Goal: Task Accomplishment & Management: Manage account settings

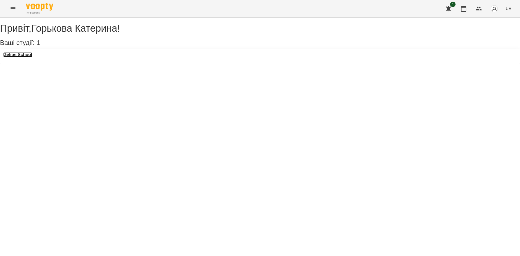
click at [30, 57] on h3 "Gelios School" at bounding box center [17, 54] width 29 height 5
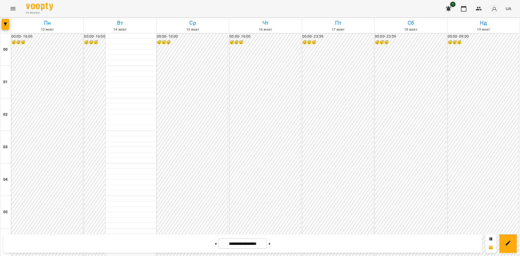
scroll to position [453, 0]
click at [15, 6] on icon "Menu" at bounding box center [13, 8] width 6 height 6
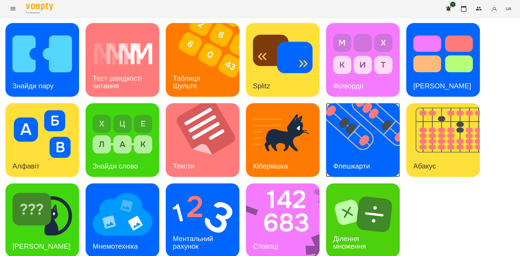
click at [362, 143] on img at bounding box center [366, 140] width 80 height 74
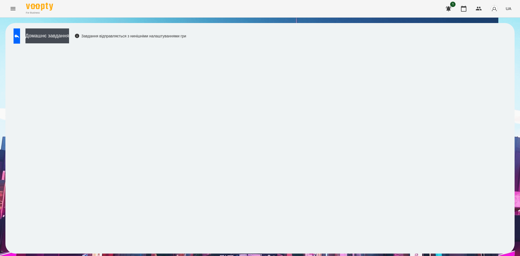
click at [31, 37] on div "Домашнє завдання Завдання відправляється з нинішніми налаштуваннями гри" at bounding box center [98, 37] width 175 height 18
drag, startPoint x: 31, startPoint y: 37, endPoint x: 23, endPoint y: 38, distance: 8.5
click at [23, 38] on div "Домашнє завдання Завдання відправляється з нинішніми налаштуваннями гри" at bounding box center [98, 37] width 175 height 18
click at [20, 38] on icon at bounding box center [17, 36] width 6 height 6
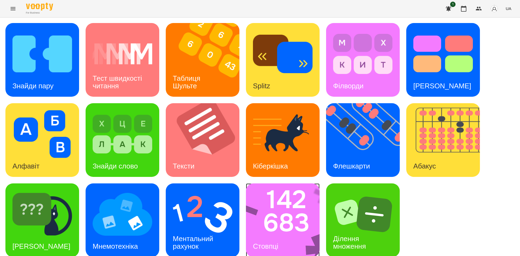
click at [300, 233] on img at bounding box center [286, 220] width 81 height 74
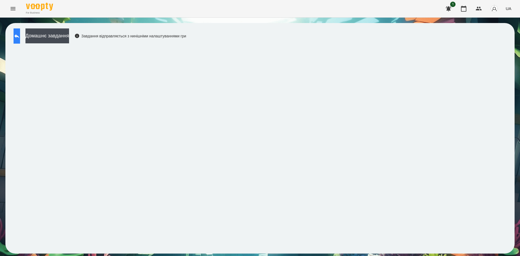
click at [20, 41] on button at bounding box center [17, 35] width 6 height 15
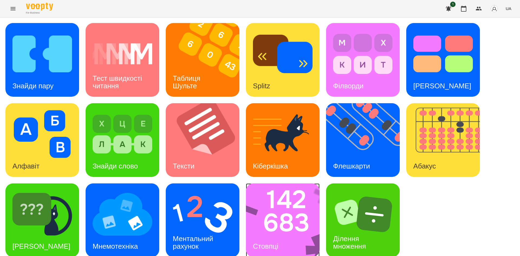
click at [283, 216] on img at bounding box center [286, 220] width 81 height 74
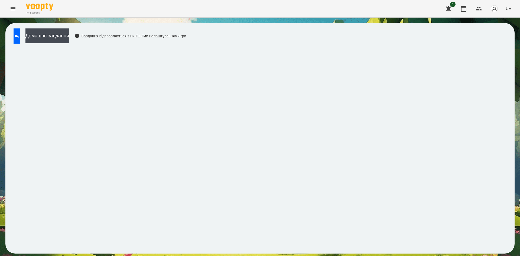
click at [16, 44] on div "Домашнє завдання Завдання відправляється з нинішніми налаштуваннями гри" at bounding box center [98, 37] width 175 height 18
click at [19, 38] on button at bounding box center [17, 35] width 6 height 15
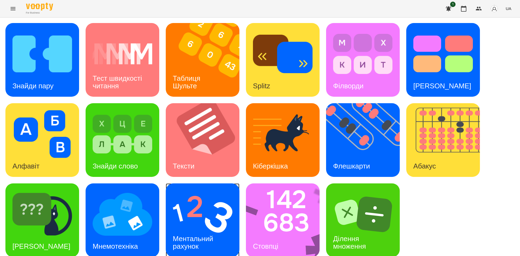
click at [191, 222] on img at bounding box center [203, 214] width 60 height 48
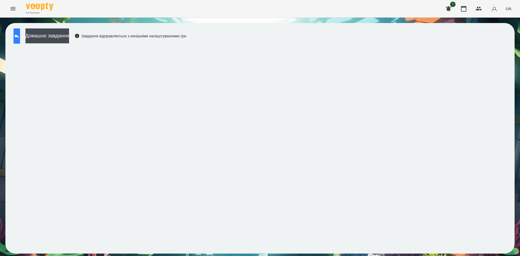
click at [16, 33] on button at bounding box center [17, 35] width 6 height 15
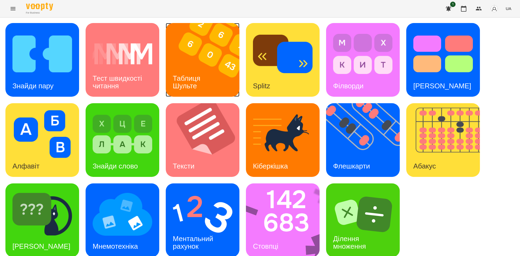
click at [211, 86] on img at bounding box center [206, 60] width 80 height 74
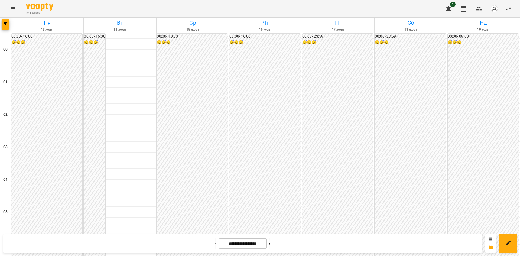
scroll to position [300, 0]
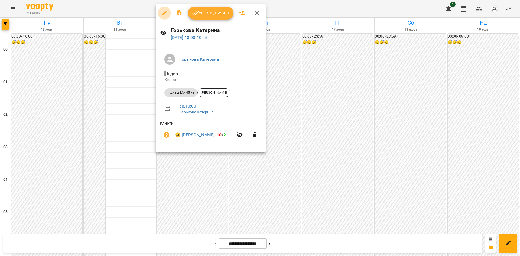
click at [165, 14] on icon "button" at bounding box center [164, 13] width 6 height 6
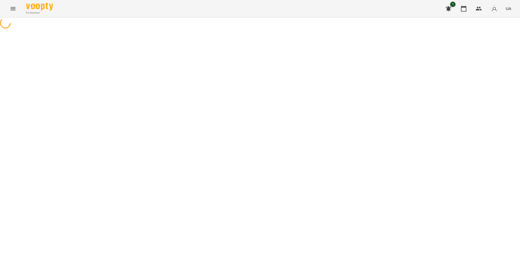
select select "**********"
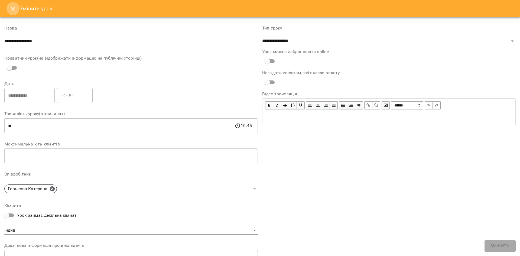
click at [13, 9] on icon "Close" at bounding box center [13, 8] width 6 height 6
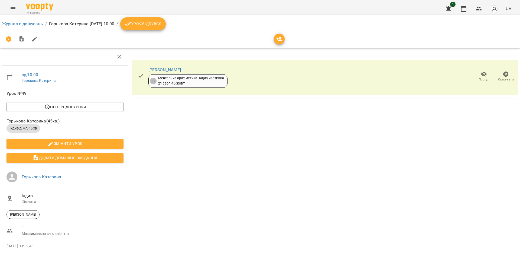
click at [161, 24] on span "Урок відбувся" at bounding box center [142, 24] width 37 height 6
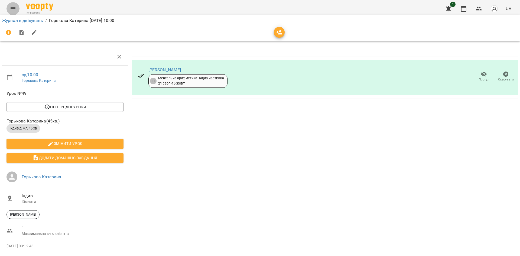
click at [11, 11] on icon "Menu" at bounding box center [13, 8] width 6 height 6
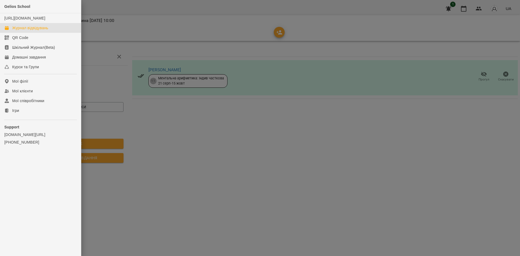
click at [30, 31] on div "Журнал відвідувань" at bounding box center [30, 27] width 36 height 5
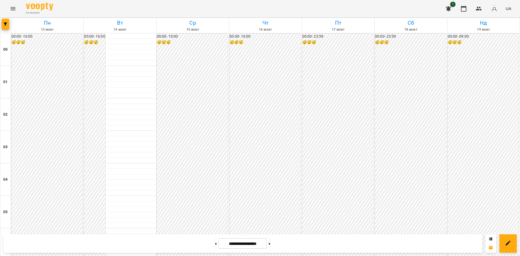
scroll to position [306, 0]
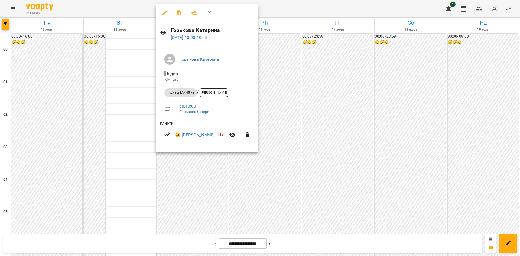
click at [339, 84] on div at bounding box center [260, 128] width 520 height 256
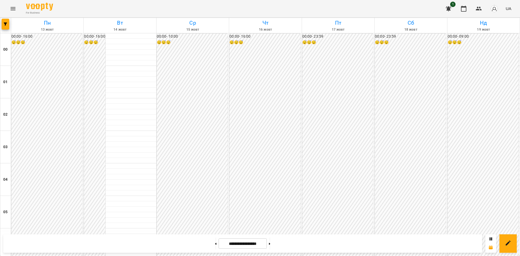
scroll to position [463, 0]
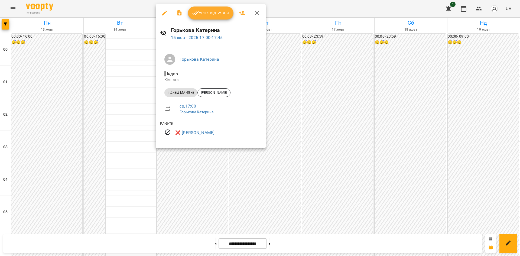
click at [296, 142] on div at bounding box center [260, 128] width 520 height 256
